Goal: Check status: Check status

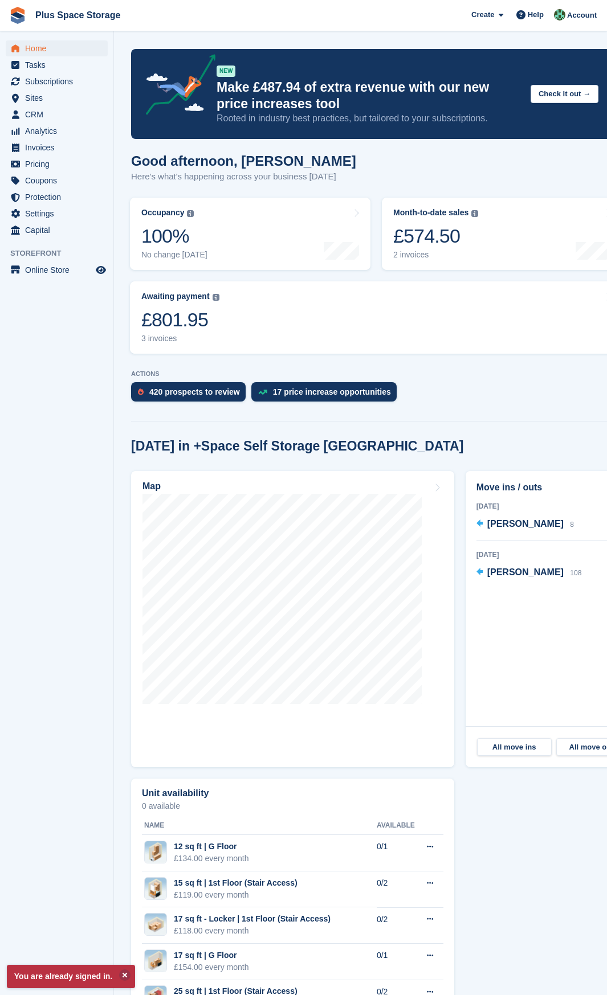
drag, startPoint x: 564, startPoint y: 578, endPoint x: 470, endPoint y: 576, distance: 94.0
click at [467, 572] on div "Move ins / outs 3 Sep 2025 Jonathan Austin 8 30 Sep 2025 Jide Okuwobi 108" at bounding box center [553, 598] width 177 height 255
click at [523, 624] on div "Move ins / outs 3 Sep 2025 Jonathan Austin 8 30 Sep 2025 Jide Okuwobi 108" at bounding box center [553, 598] width 177 height 255
drag, startPoint x: 576, startPoint y: 531, endPoint x: 471, endPoint y: 527, distance: 105.4
click at [471, 527] on div "Move ins / outs 3 Sep 2025 Jonathan Austin 8 30 Sep 2025 Jide Okuwobi 108" at bounding box center [553, 598] width 177 height 255
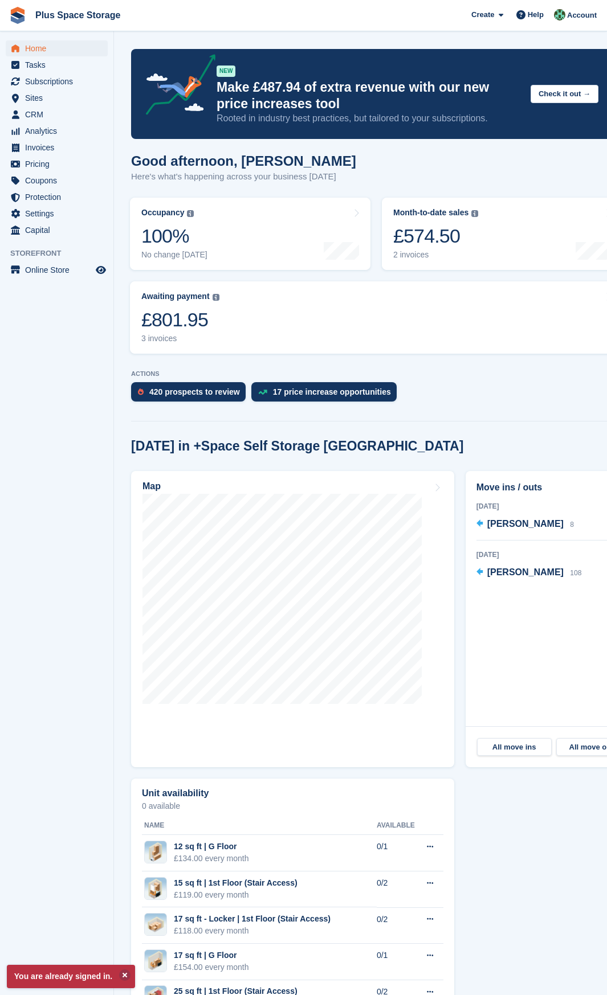
click at [523, 657] on div "Move ins / outs 3 Sep 2025 Jonathan Austin 8 30 Sep 2025 Jide Okuwobi 108" at bounding box center [553, 598] width 177 height 255
click at [396, 334] on link "Awaiting payment The total outstanding balance on all open invoices. £801.95 3 …" at bounding box center [376, 317] width 492 height 72
click at [291, 291] on link "Awaiting payment The total outstanding balance on all open invoices. £801.95 3 …" at bounding box center [376, 317] width 492 height 72
